Goal: Information Seeking & Learning: Learn about a topic

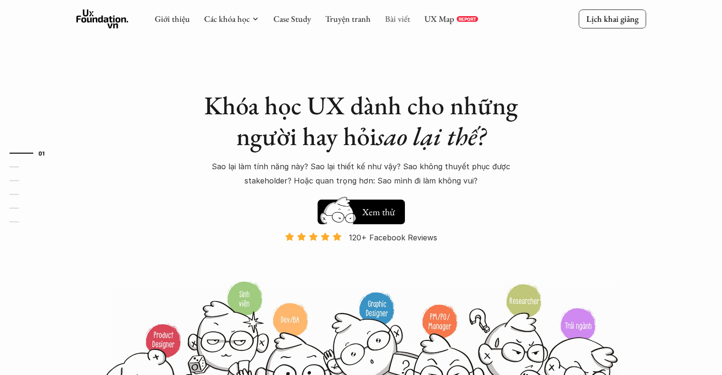
click at [392, 20] on link "Bài viết" at bounding box center [397, 18] width 25 height 11
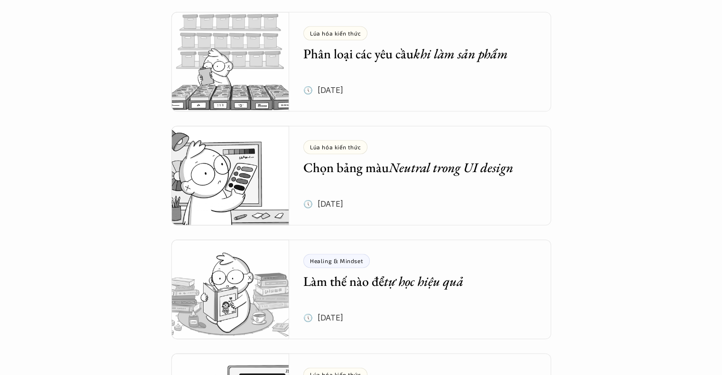
scroll to position [1233, 0]
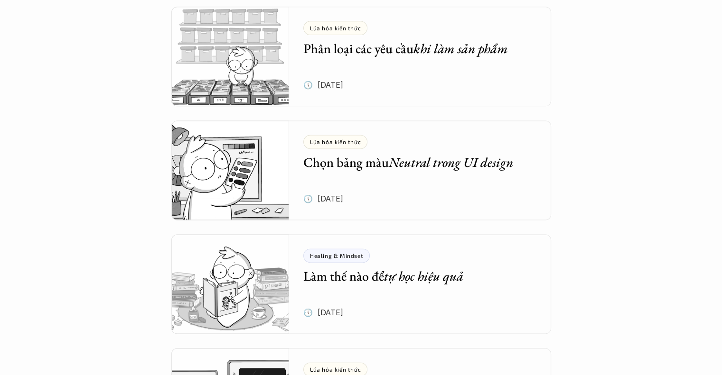
drag, startPoint x: 0, startPoint y: 134, endPoint x: 0, endPoint y: 164, distance: 29.4
click at [0, 135] on div "Tổng hợp bài viết Dưới dây là những bài viết mà bọn mình hi vọng sẽ cung cấp đư…" at bounding box center [361, 22] width 722 height 2511
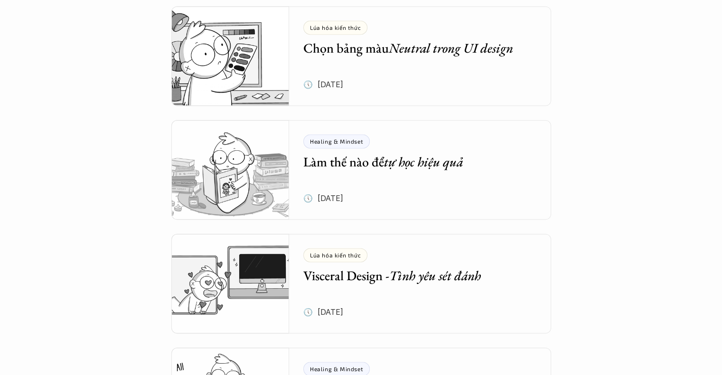
scroll to position [1518, 0]
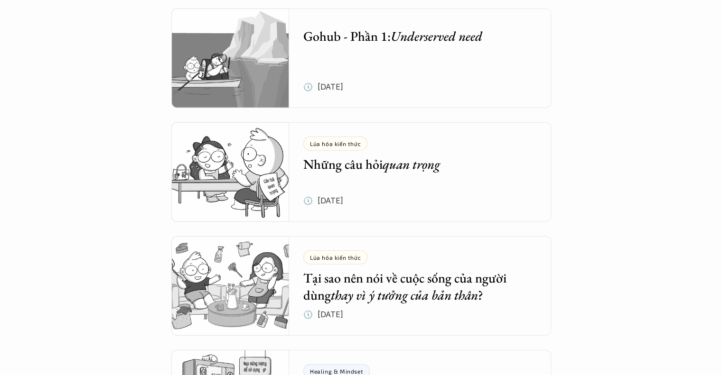
scroll to position [2372, 0]
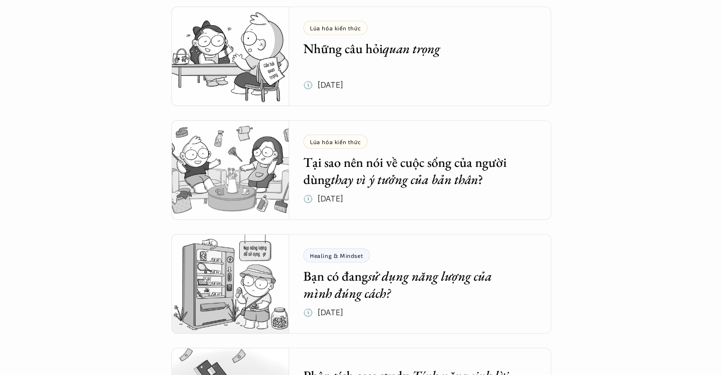
click at [232, 62] on img at bounding box center [230, 57] width 118 height 100
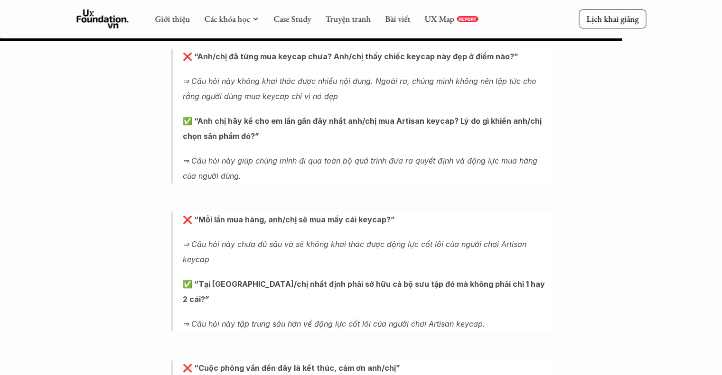
scroll to position [4108, 0]
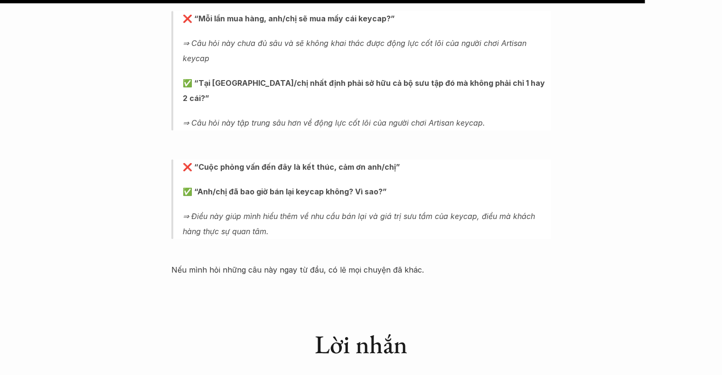
scroll to position [4487, 0]
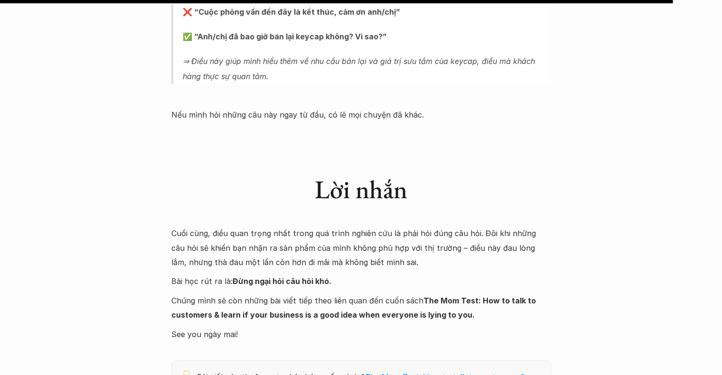
scroll to position [2372, 0]
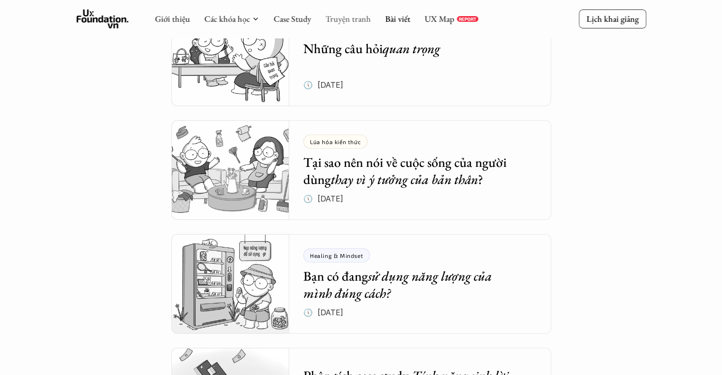
click at [362, 21] on link "Truyện tranh" at bounding box center [348, 18] width 46 height 11
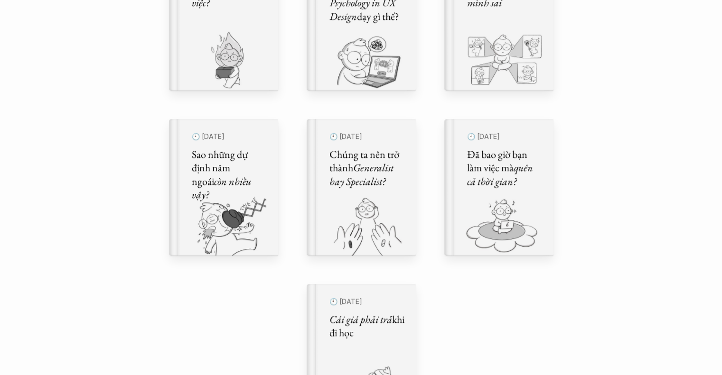
scroll to position [617, 0]
